Goal: Find specific page/section

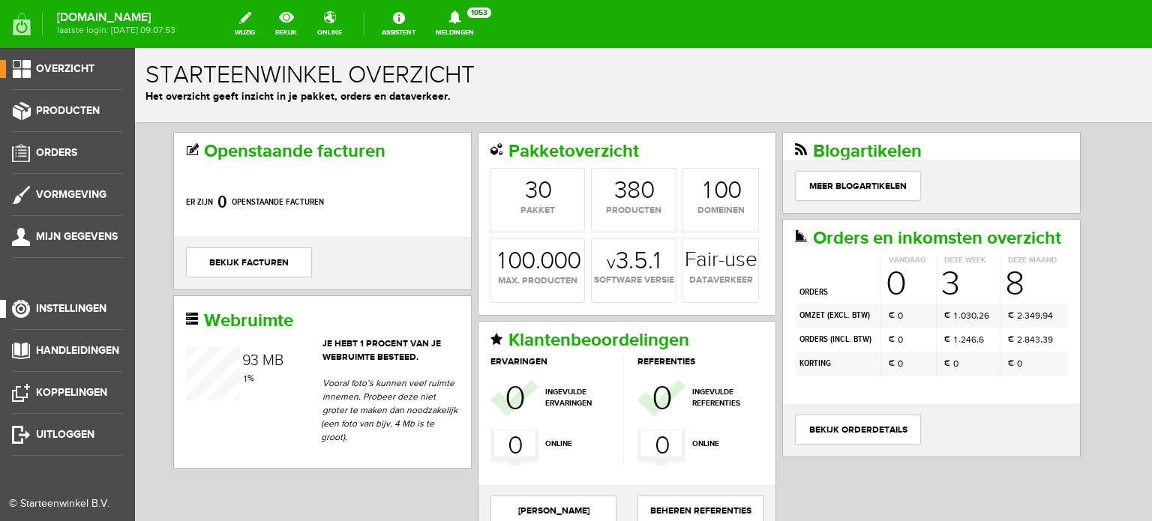
click at [74, 309] on span "Instellingen" at bounding box center [71, 308] width 71 height 13
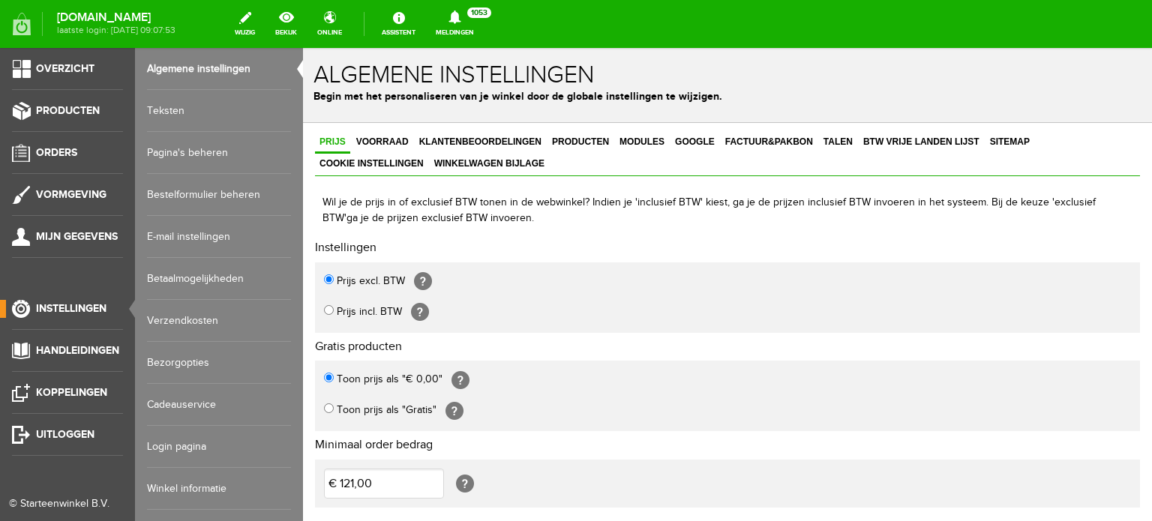
click at [180, 440] on link "Login pagina" at bounding box center [219, 447] width 144 height 42
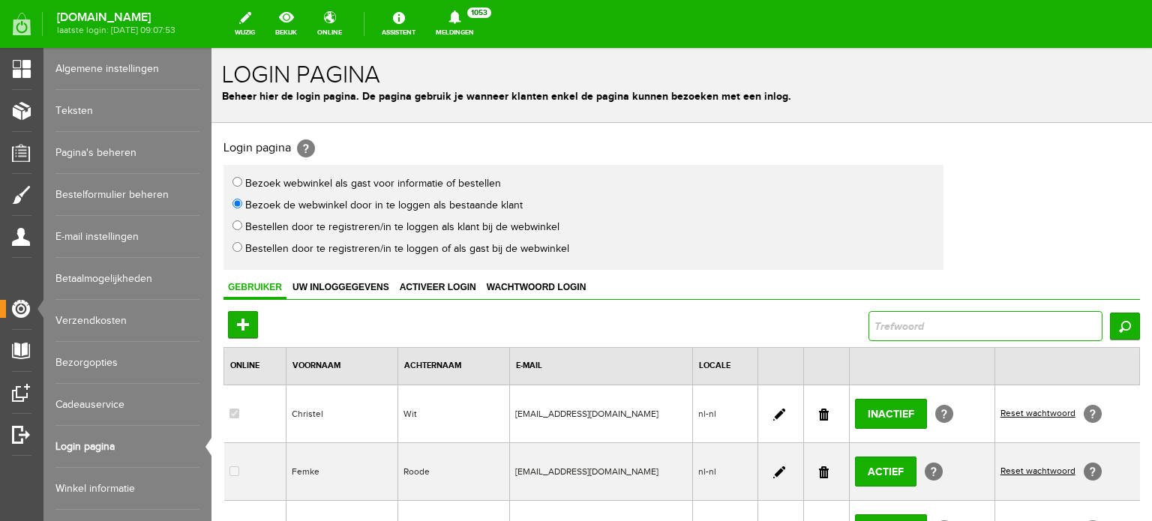
click at [869, 329] on input "text" at bounding box center [986, 326] width 234 height 30
type input "[PERSON_NAME]"
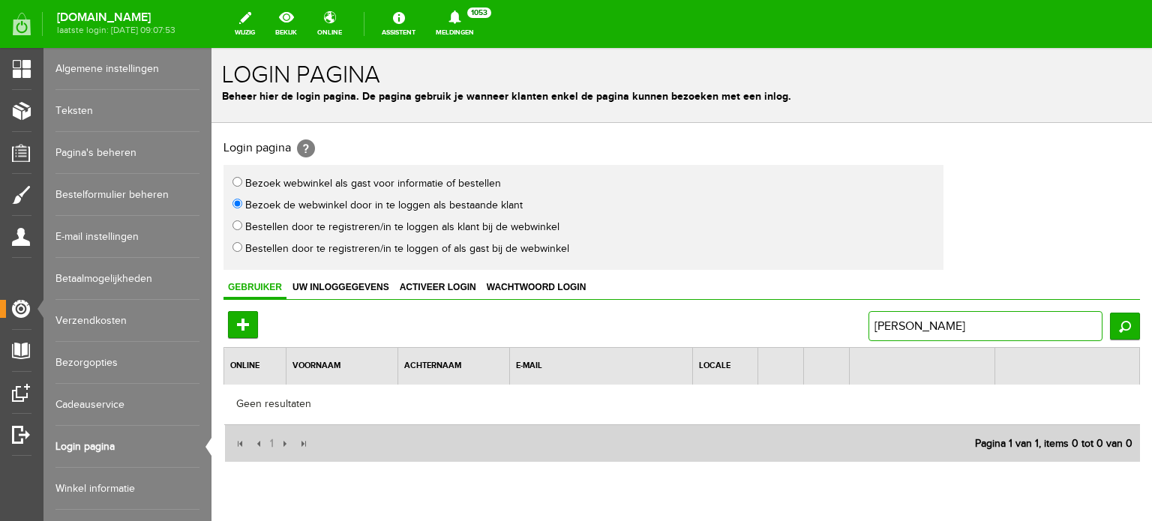
click at [929, 328] on input "[PERSON_NAME]" at bounding box center [986, 326] width 234 height 30
type input "m"
type input "geniet haar en huid"
